Goal: Task Accomplishment & Management: Use online tool/utility

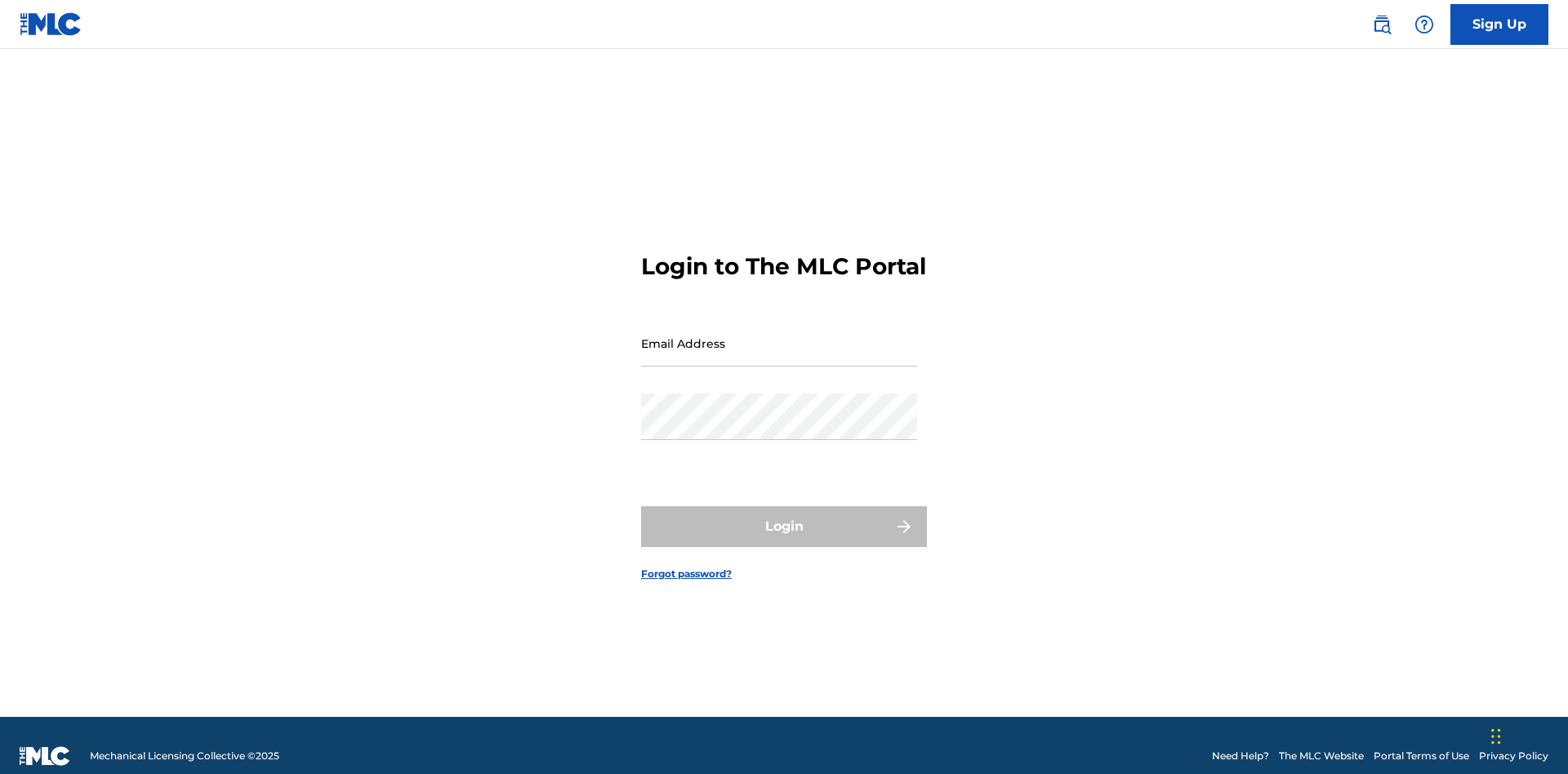
scroll to position [21, 0]
click at [779, 335] on input "Email Address" at bounding box center [779, 343] width 276 height 46
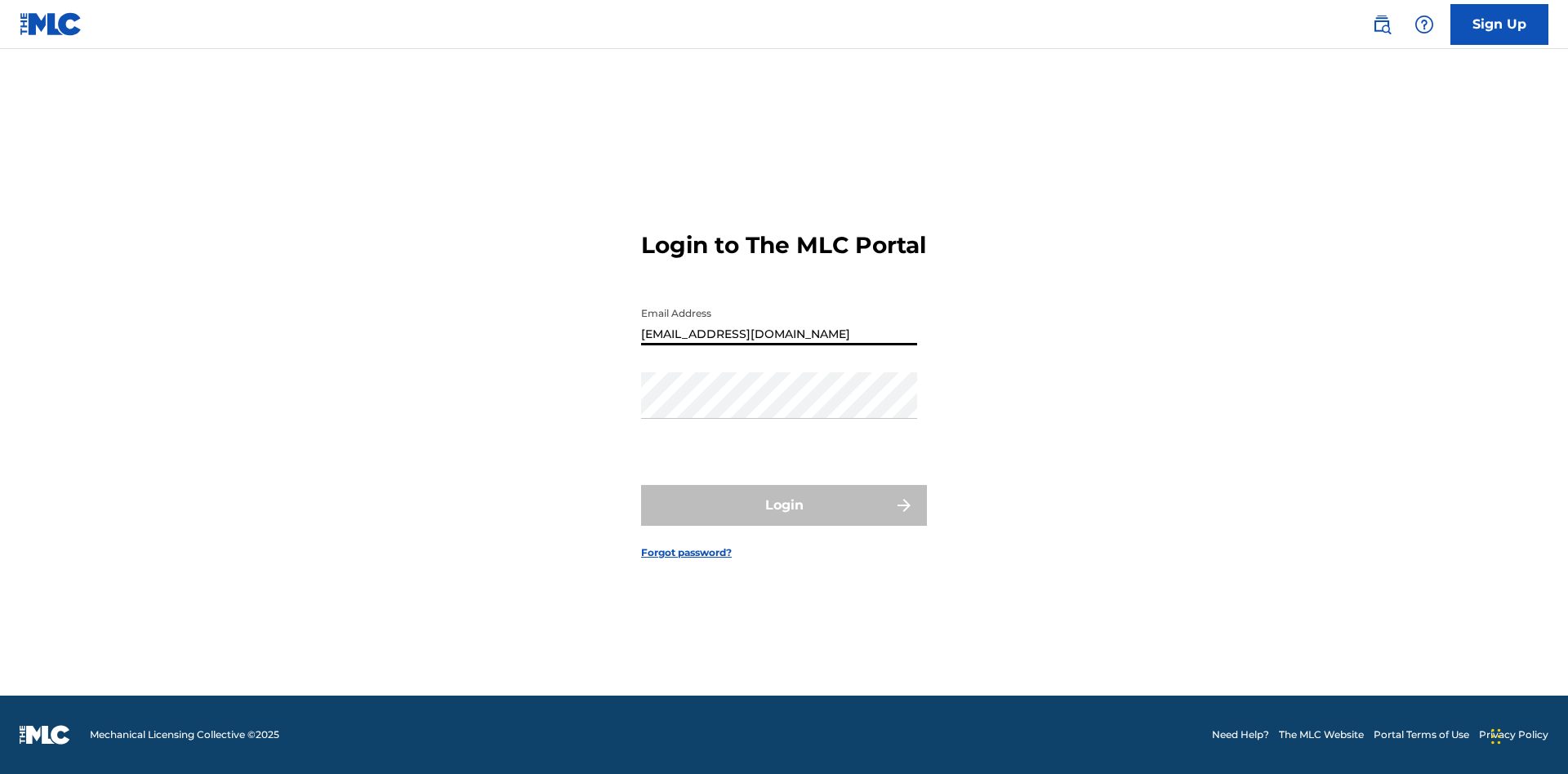
type input "[EMAIL_ADDRESS][DOMAIN_NAME]"
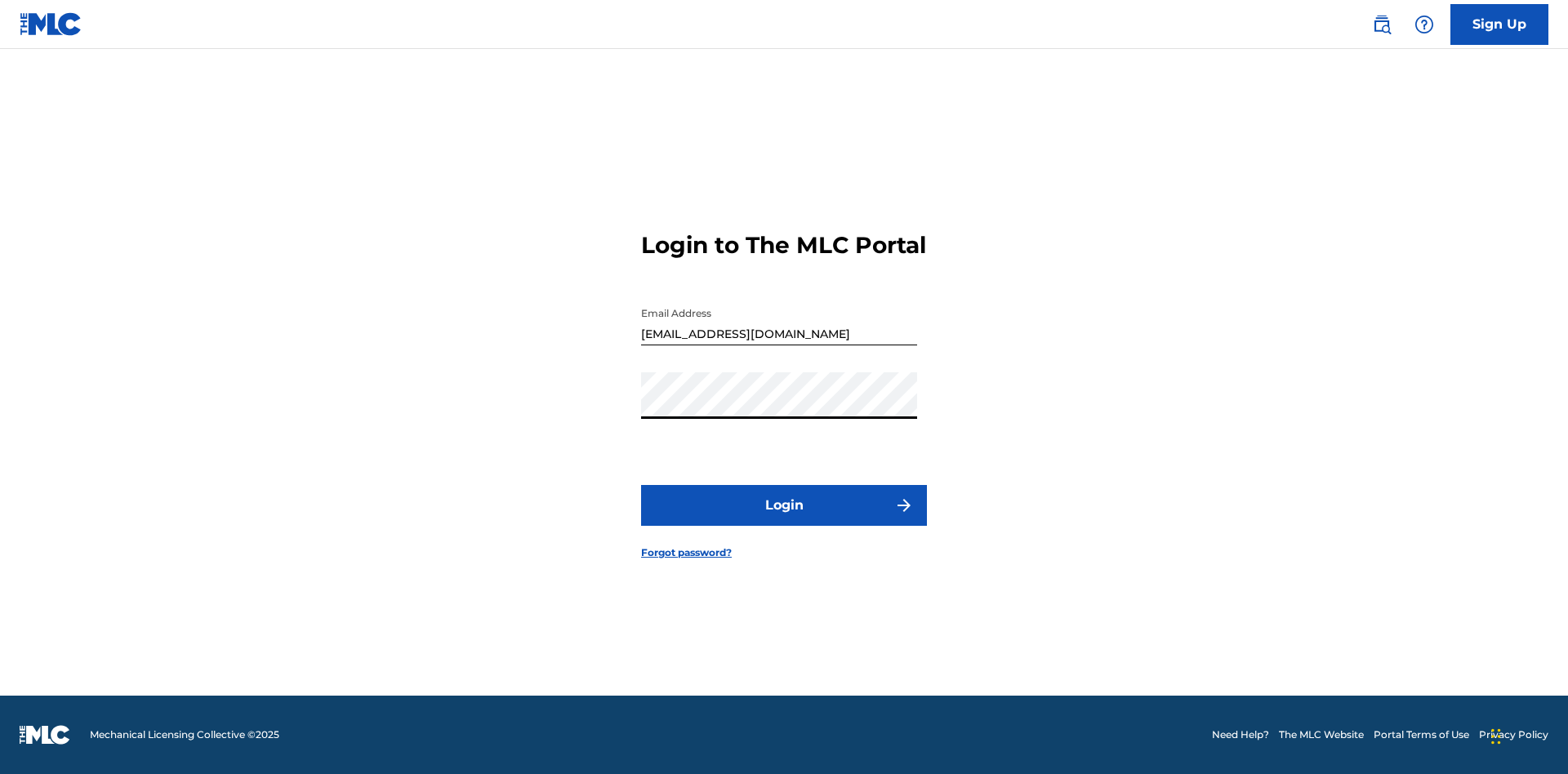
click at [784, 519] on button "Login" at bounding box center [784, 505] width 286 height 41
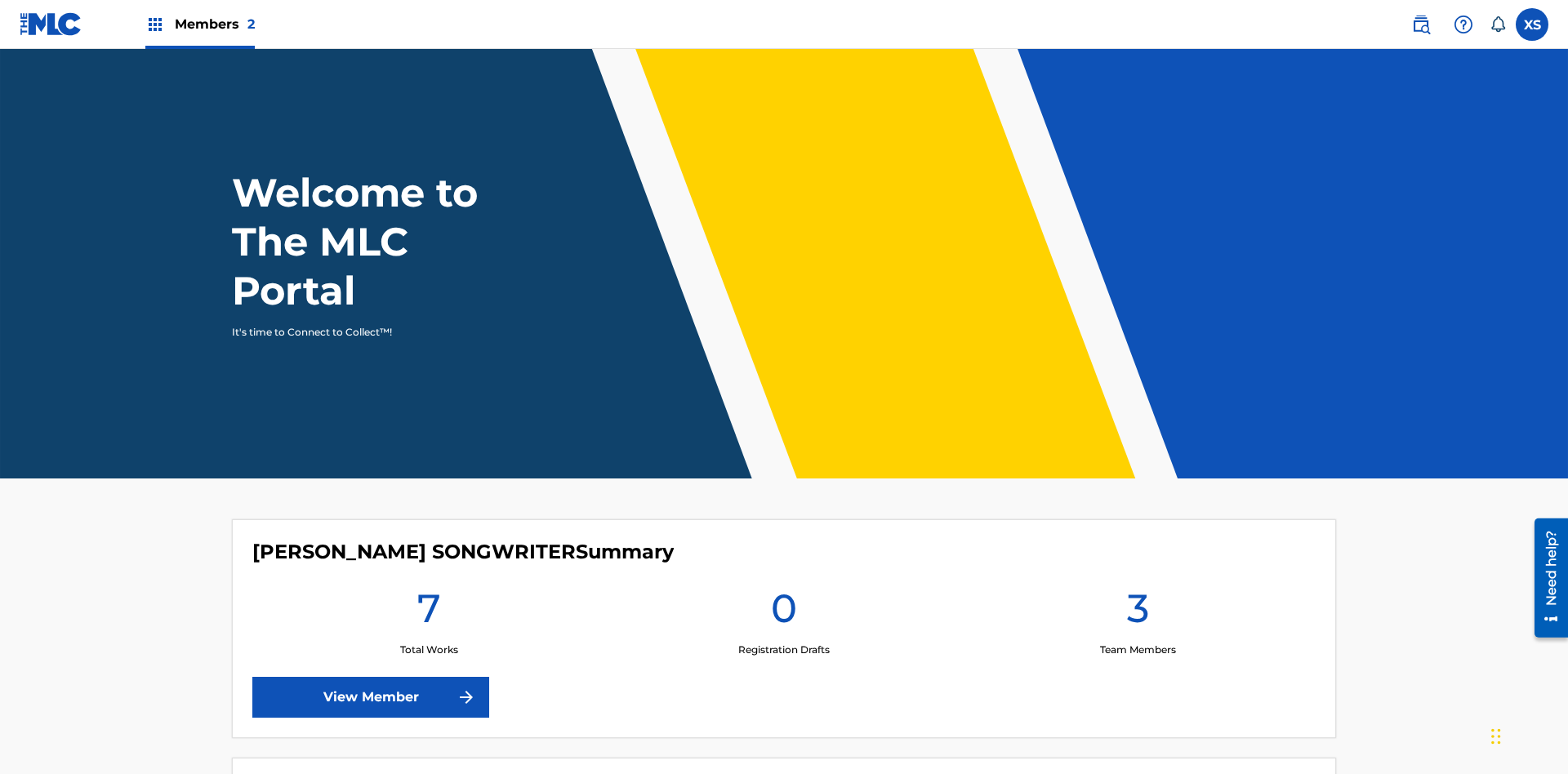
scroll to position [70, 0]
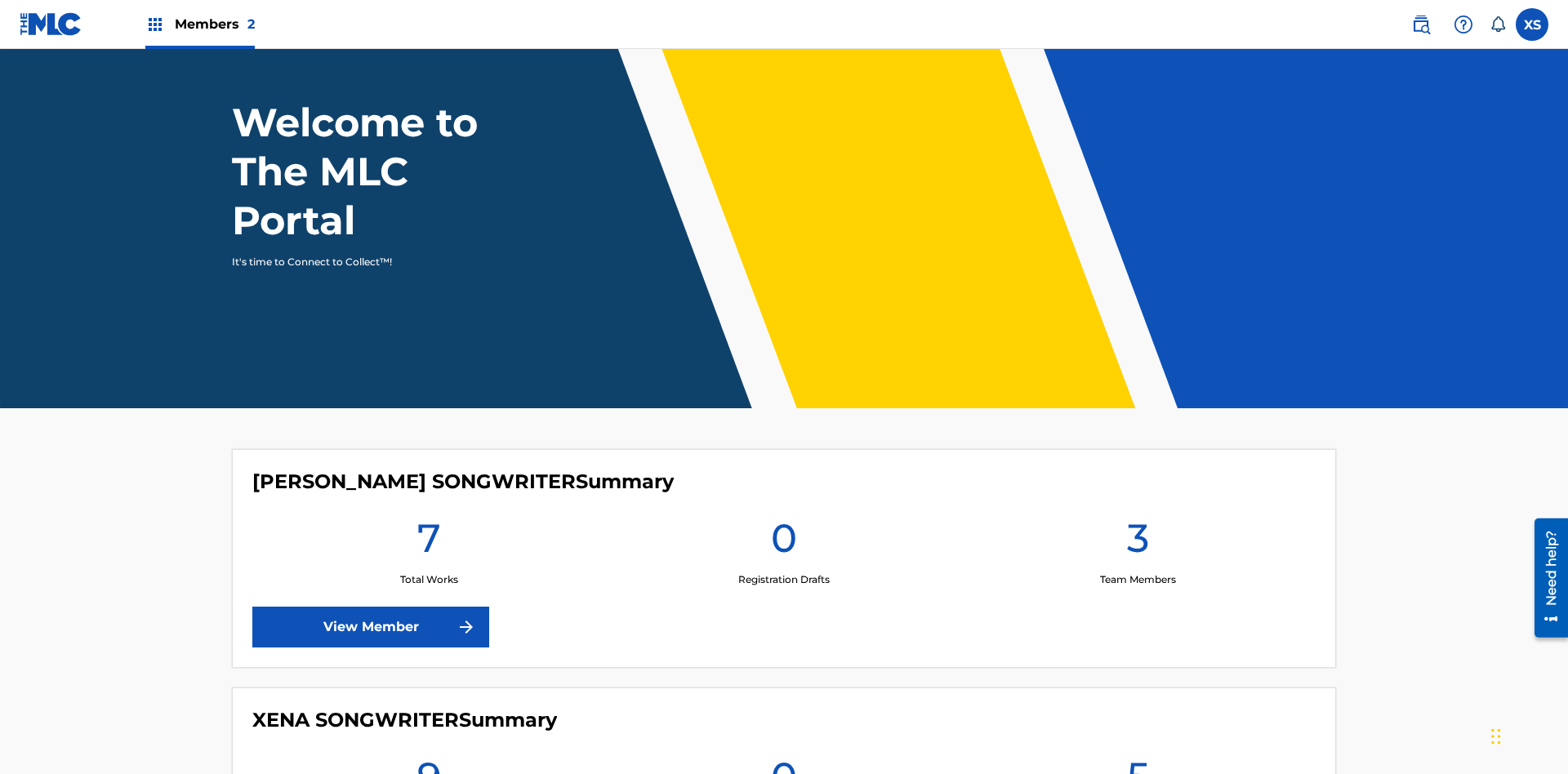
click at [200, 24] on span "Members 2" at bounding box center [215, 24] width 80 height 19
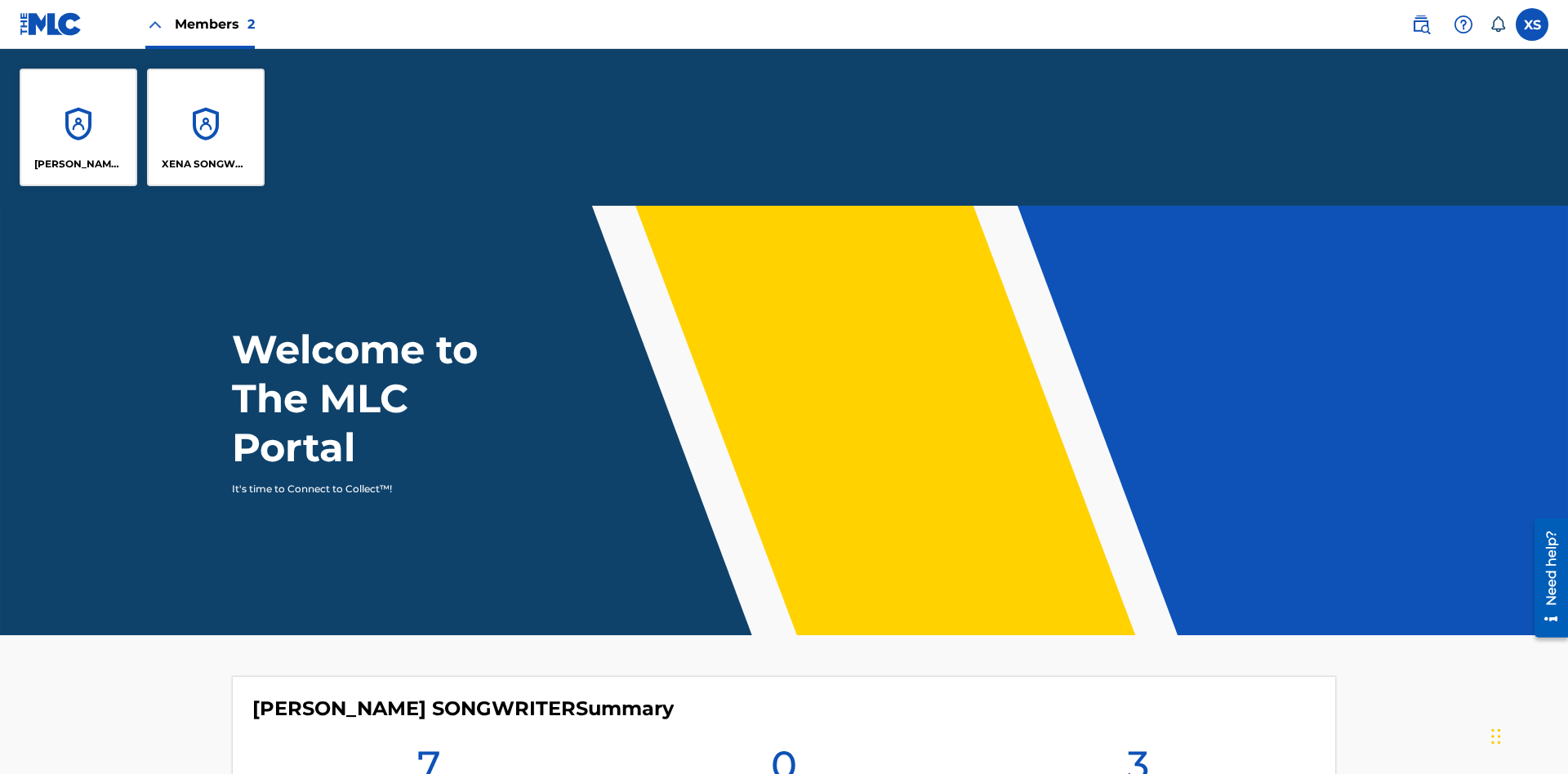
click at [78, 164] on p "[PERSON_NAME] SONGWRITER" at bounding box center [79, 164] width 89 height 15
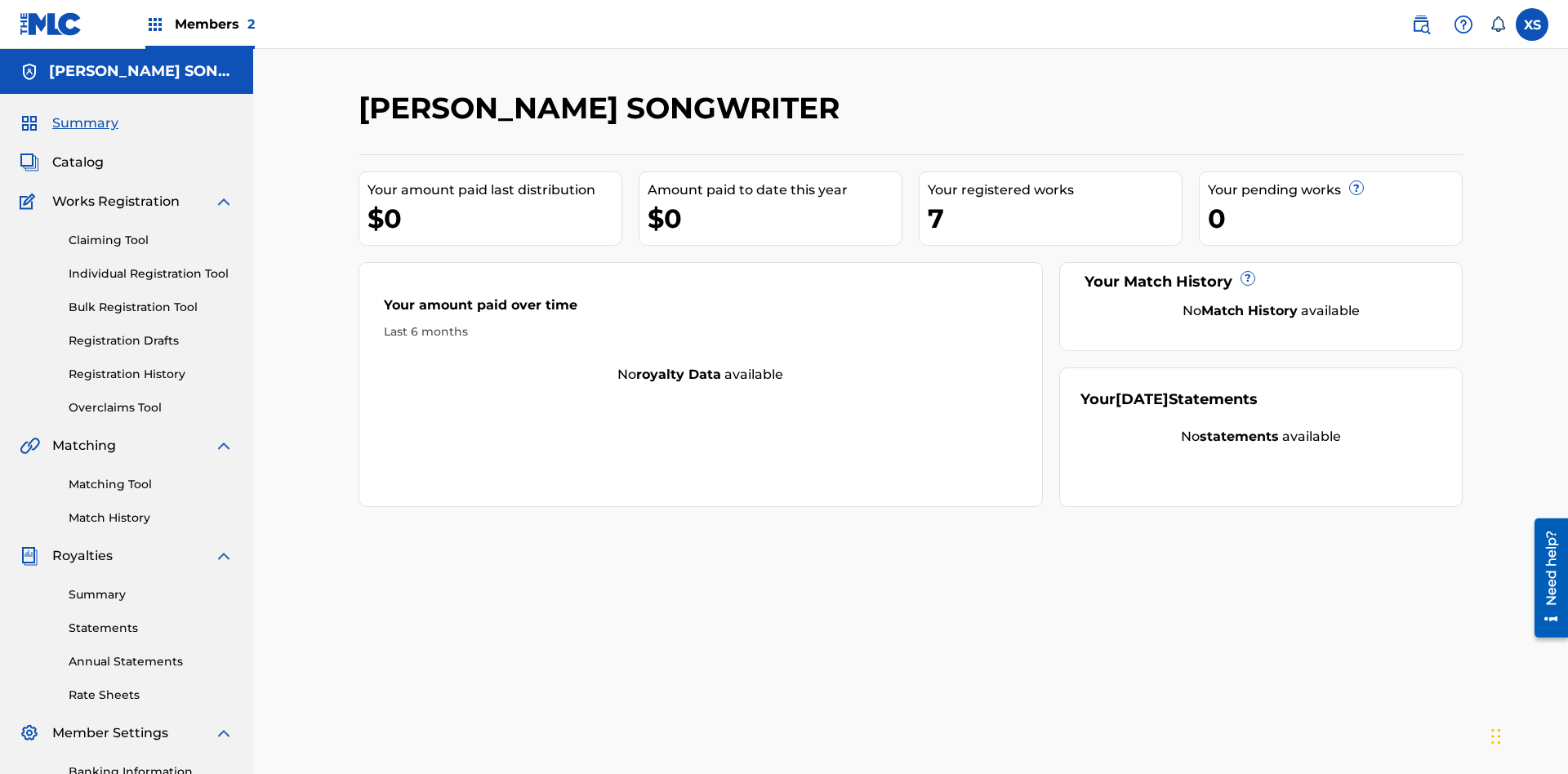
click at [151, 399] on link "Overclaims Tool" at bounding box center [151, 407] width 165 height 17
